Goal: Find specific page/section: Find specific page/section

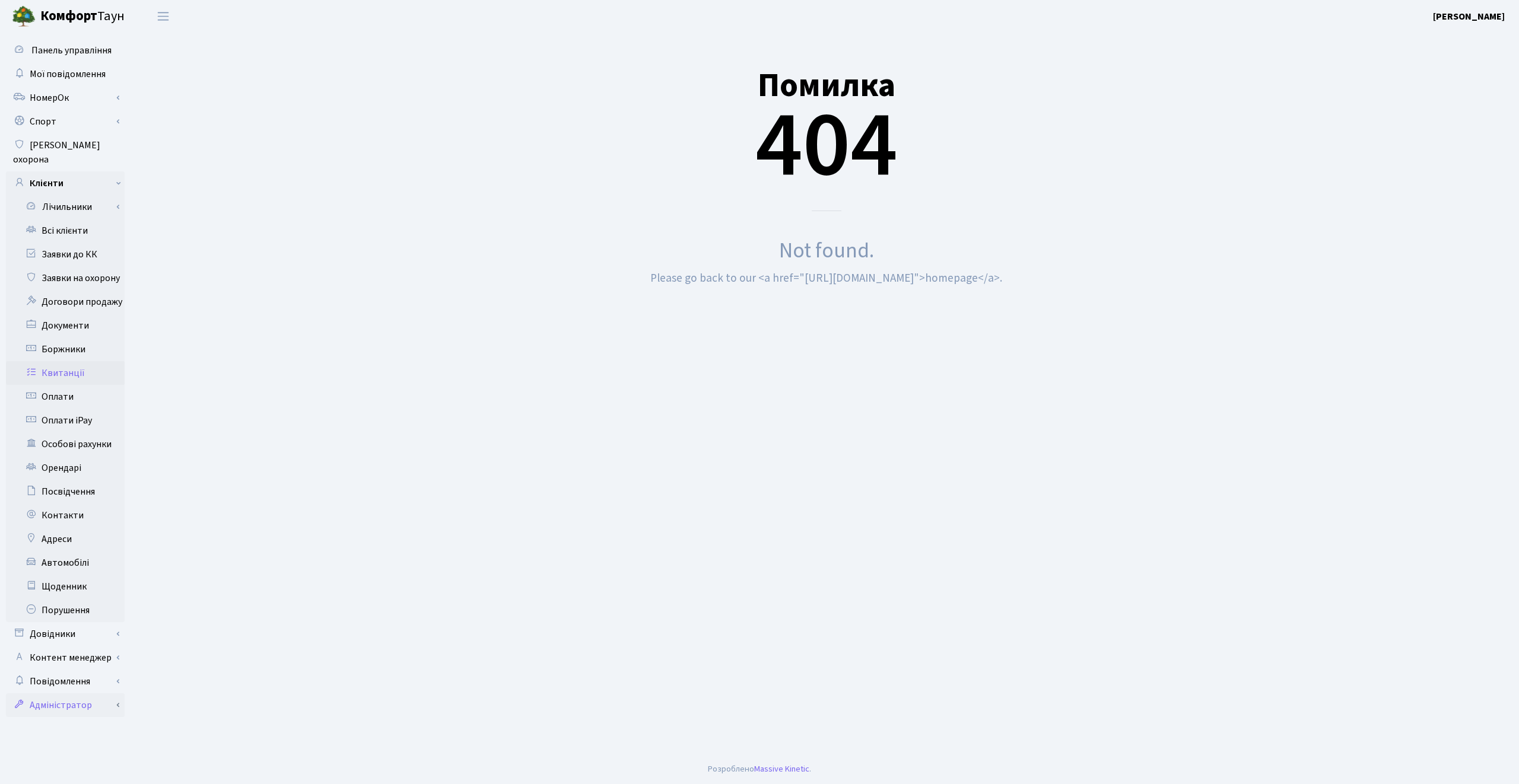
click at [71, 693] on link "Адміністратор" at bounding box center [65, 705] width 119 height 24
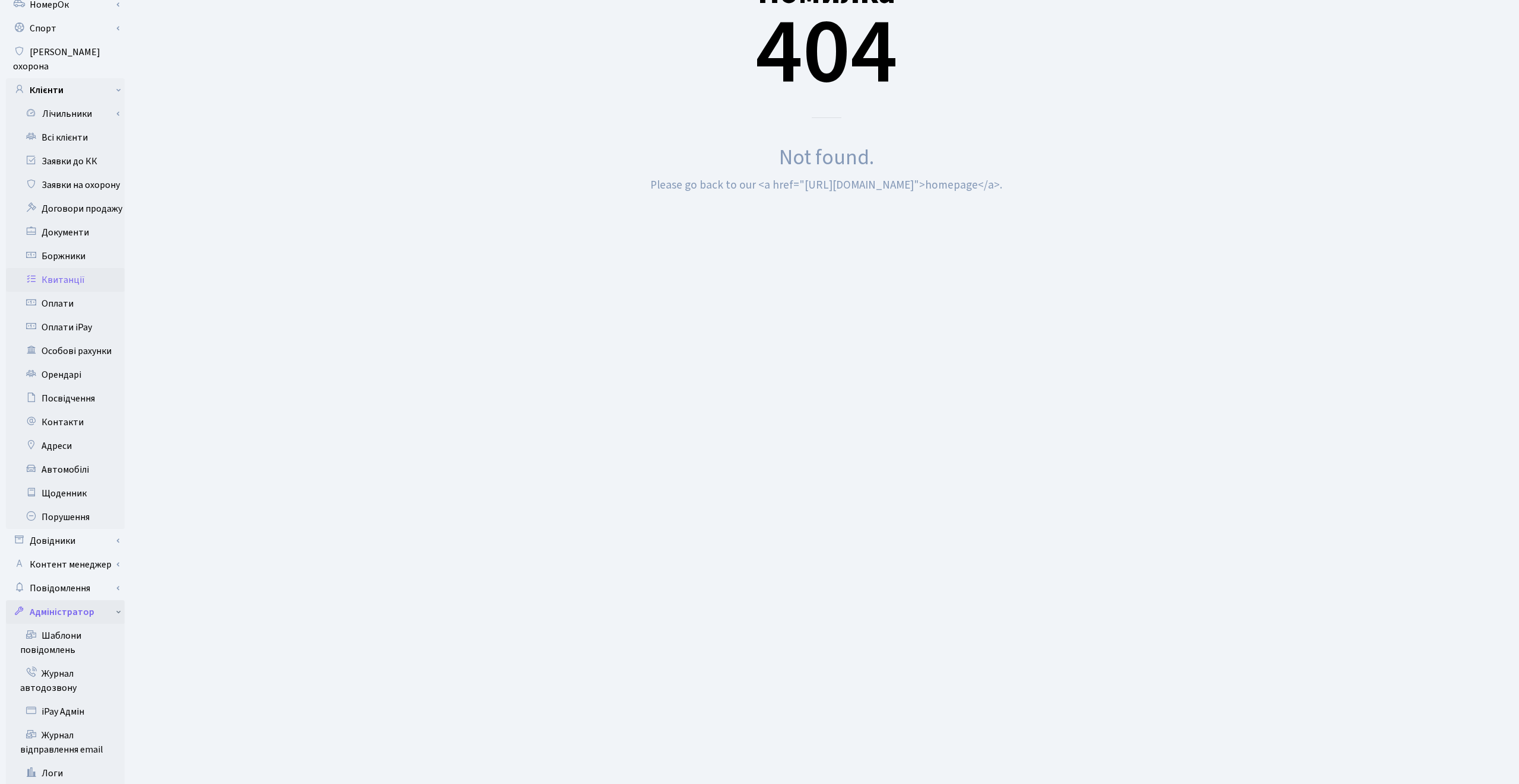
scroll to position [165, 0]
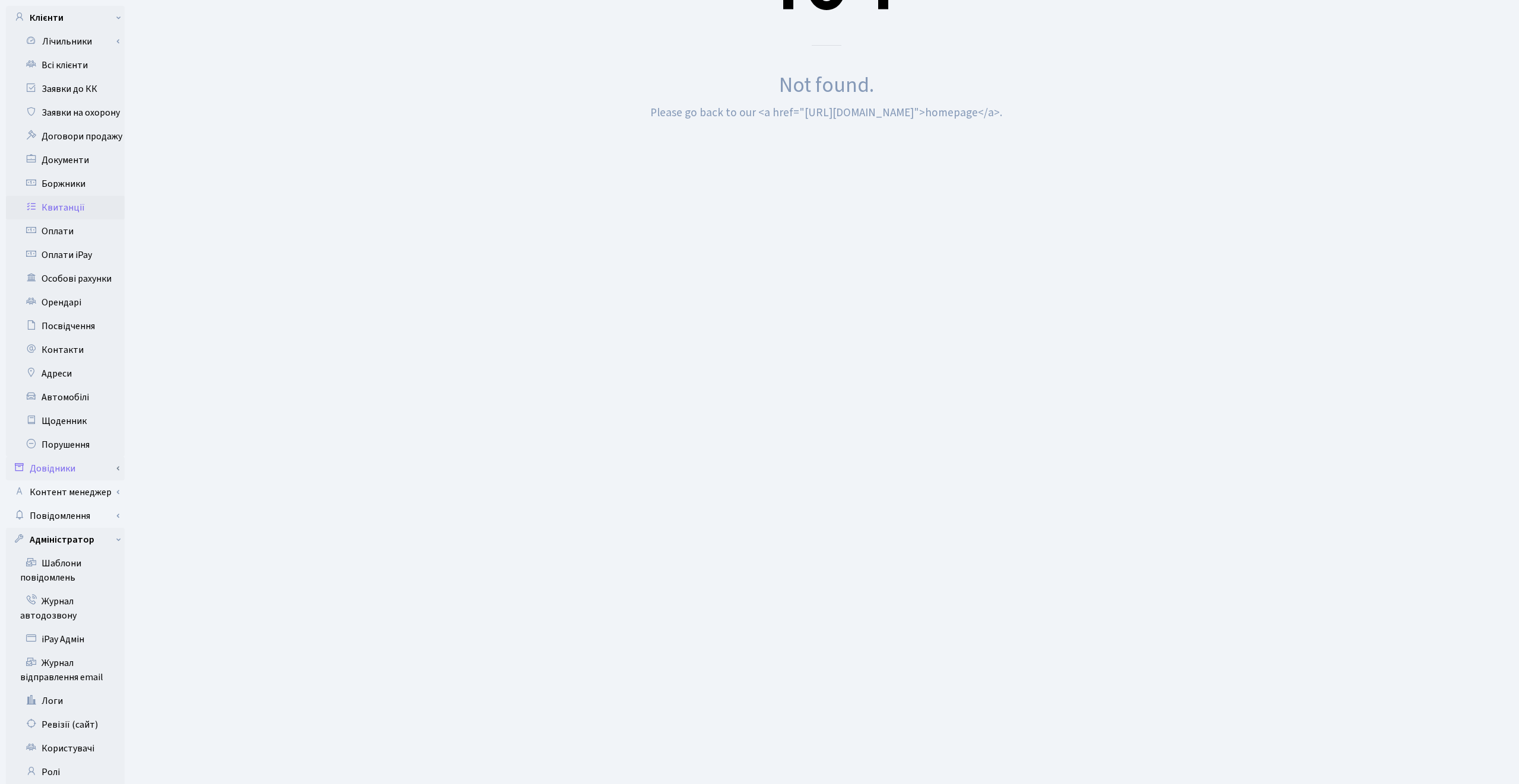
click at [79, 461] on link "Довідники" at bounding box center [65, 469] width 119 height 24
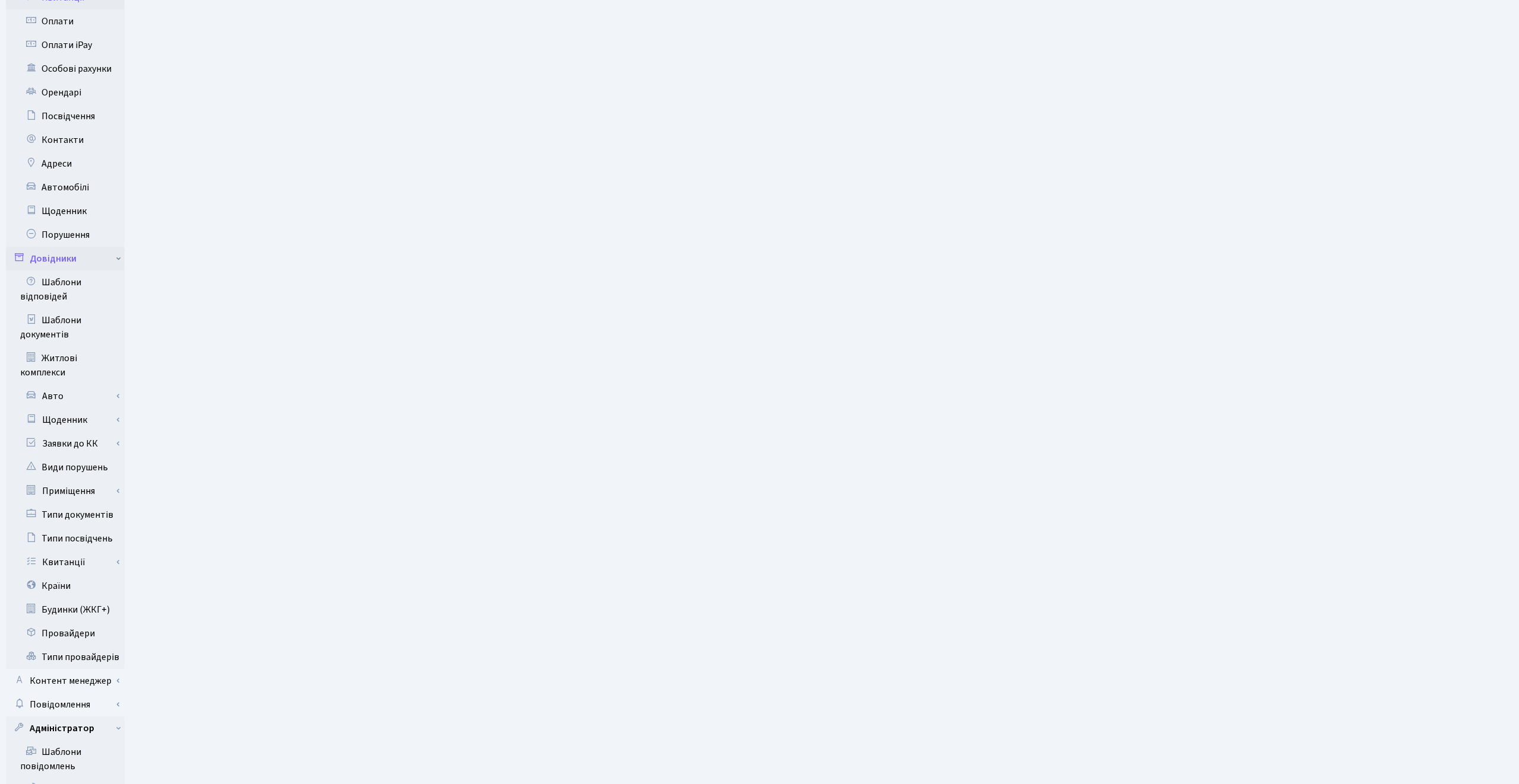
scroll to position [433, 0]
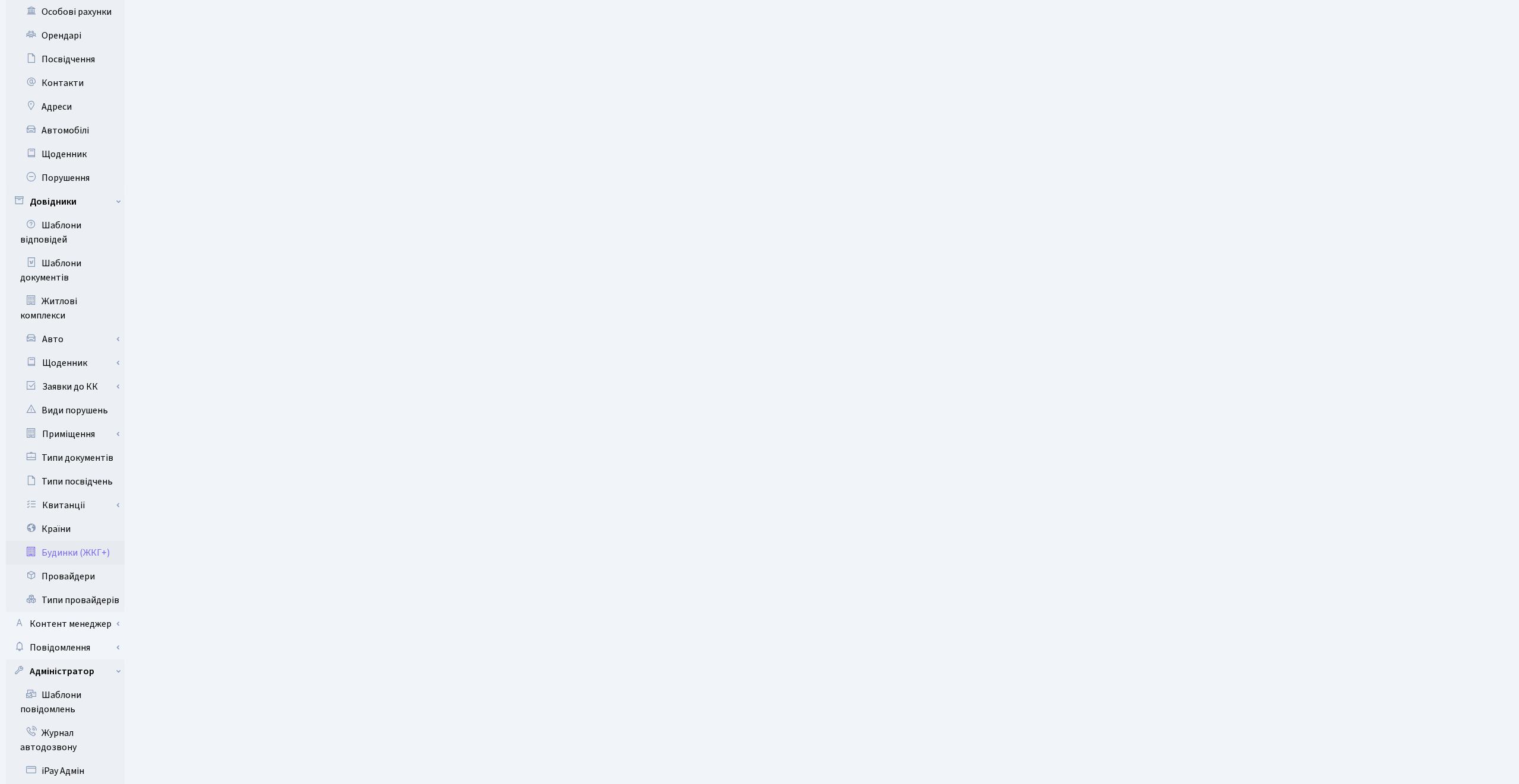
click at [78, 542] on link "Будинки (ЖКГ+)" at bounding box center [65, 553] width 119 height 24
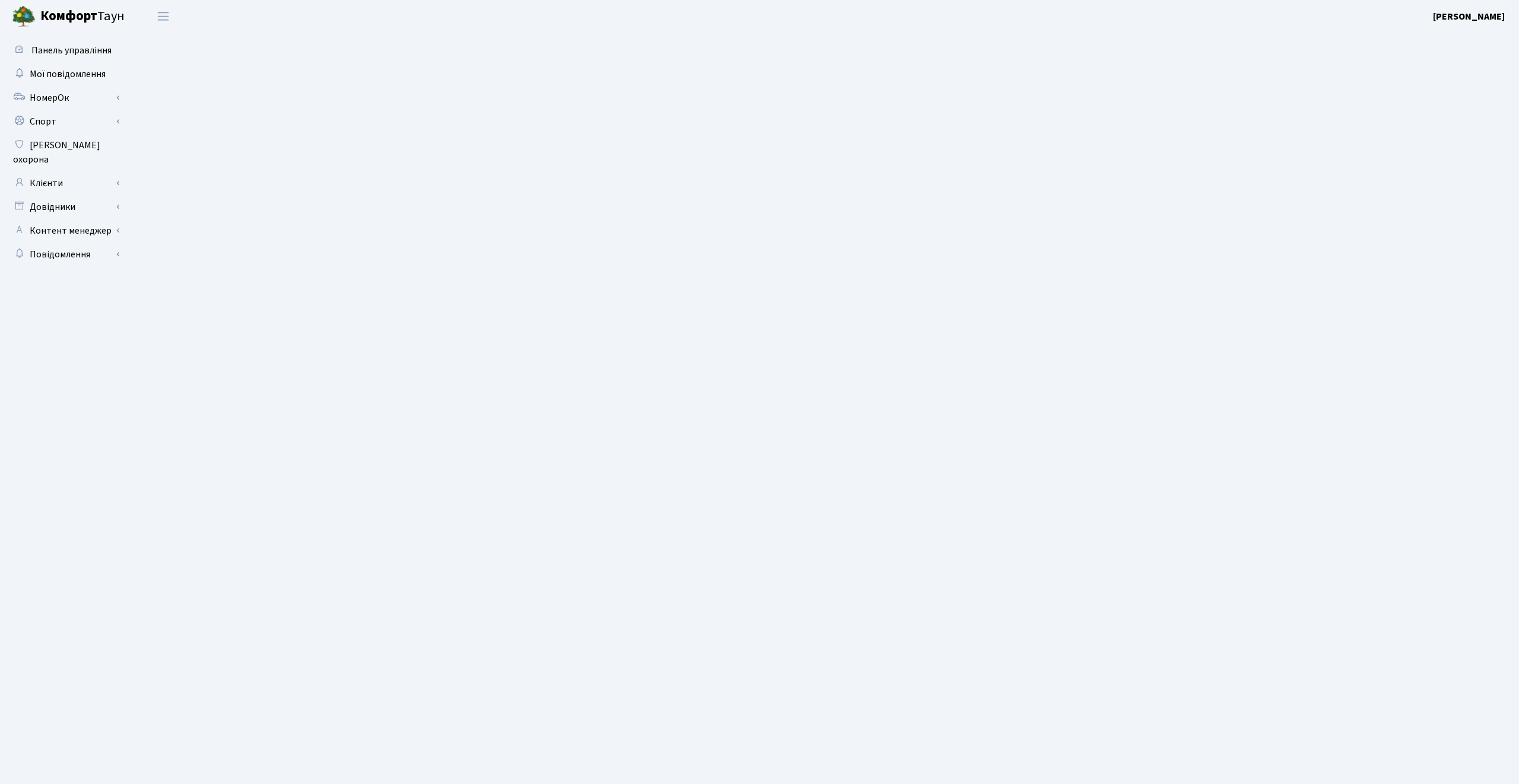
select select "25"
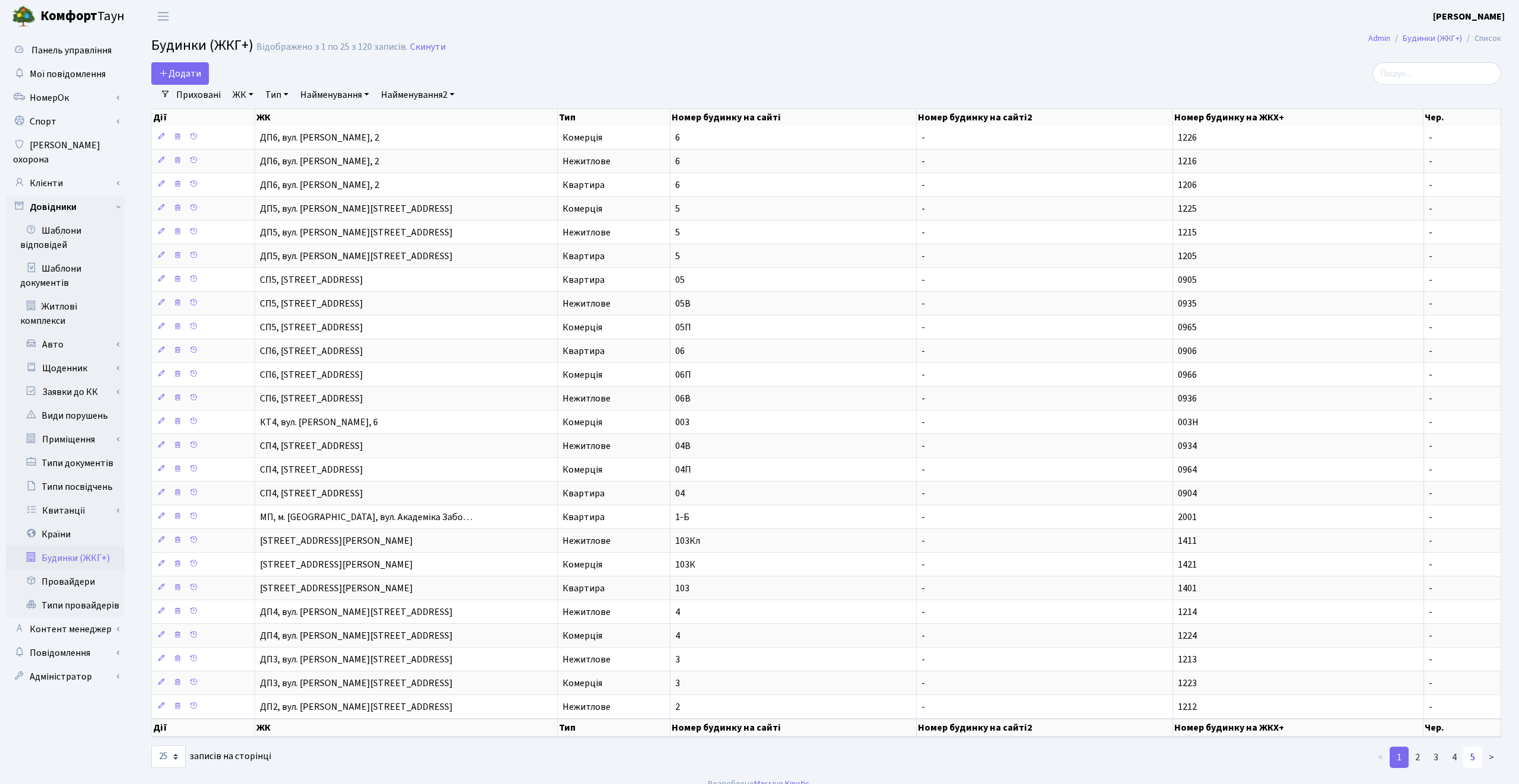
click at [1467, 764] on link "5" at bounding box center [1472, 757] width 19 height 21
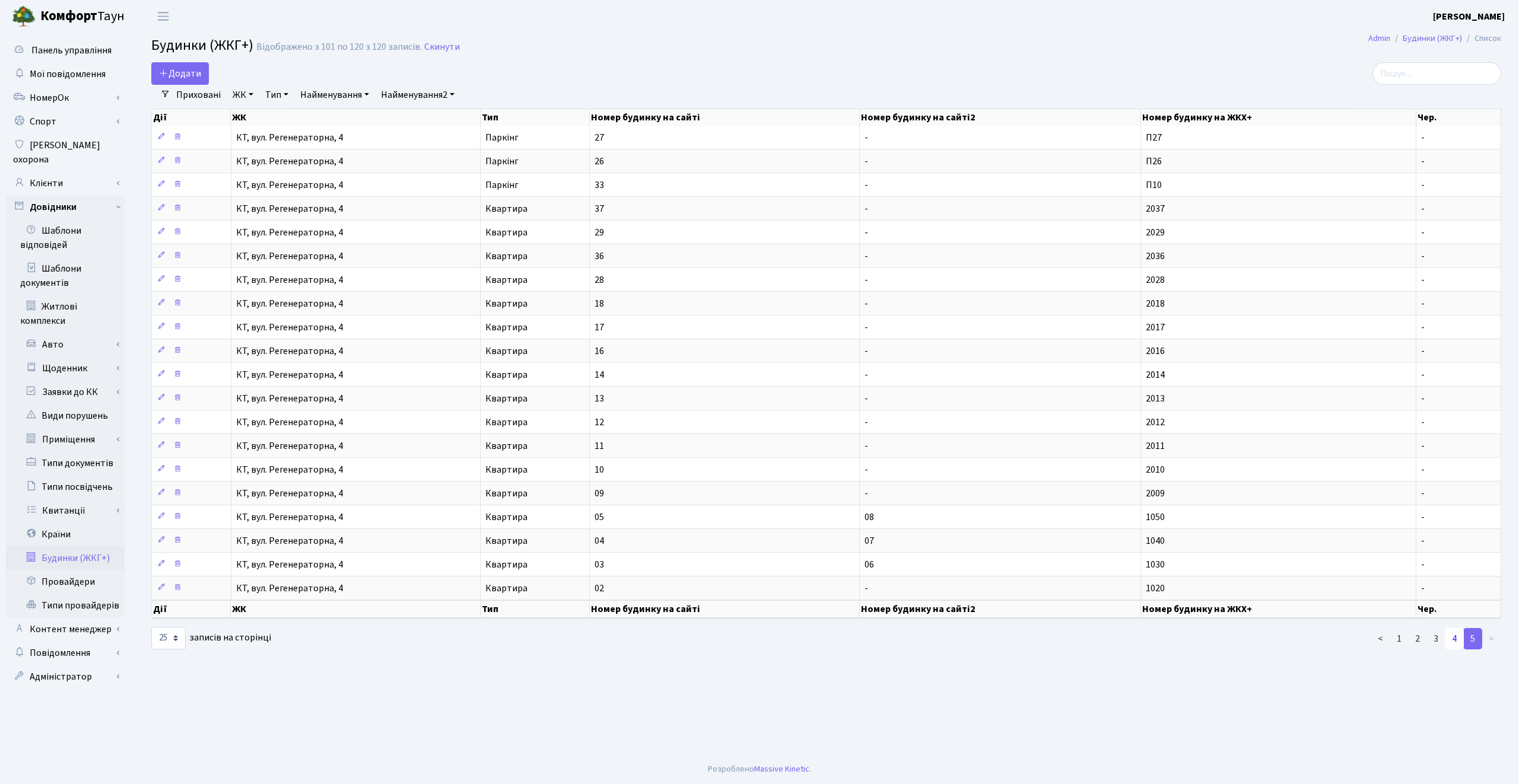
click at [1452, 643] on link "4" at bounding box center [1454, 638] width 19 height 21
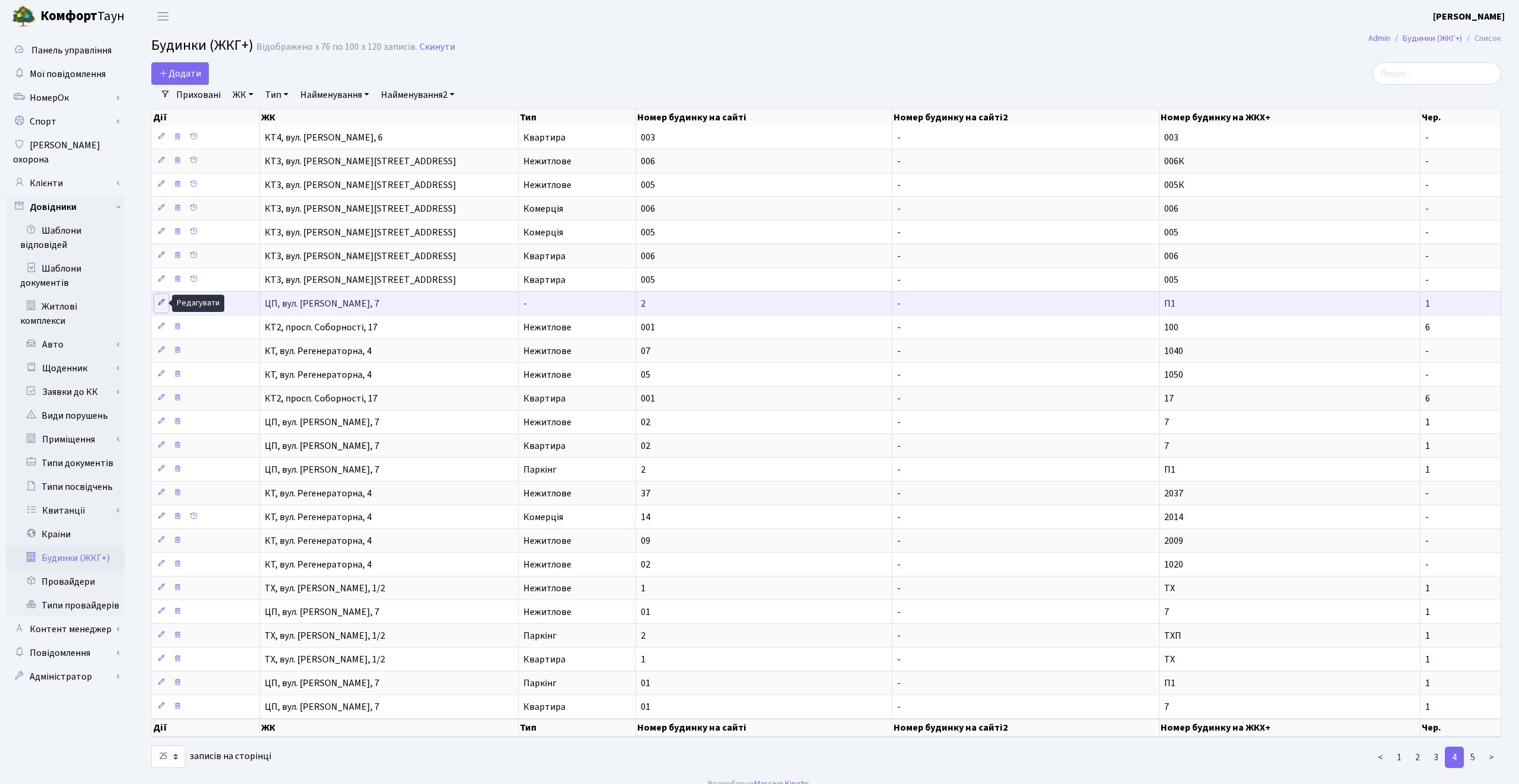
click at [162, 301] on icon at bounding box center [162, 302] width 8 height 8
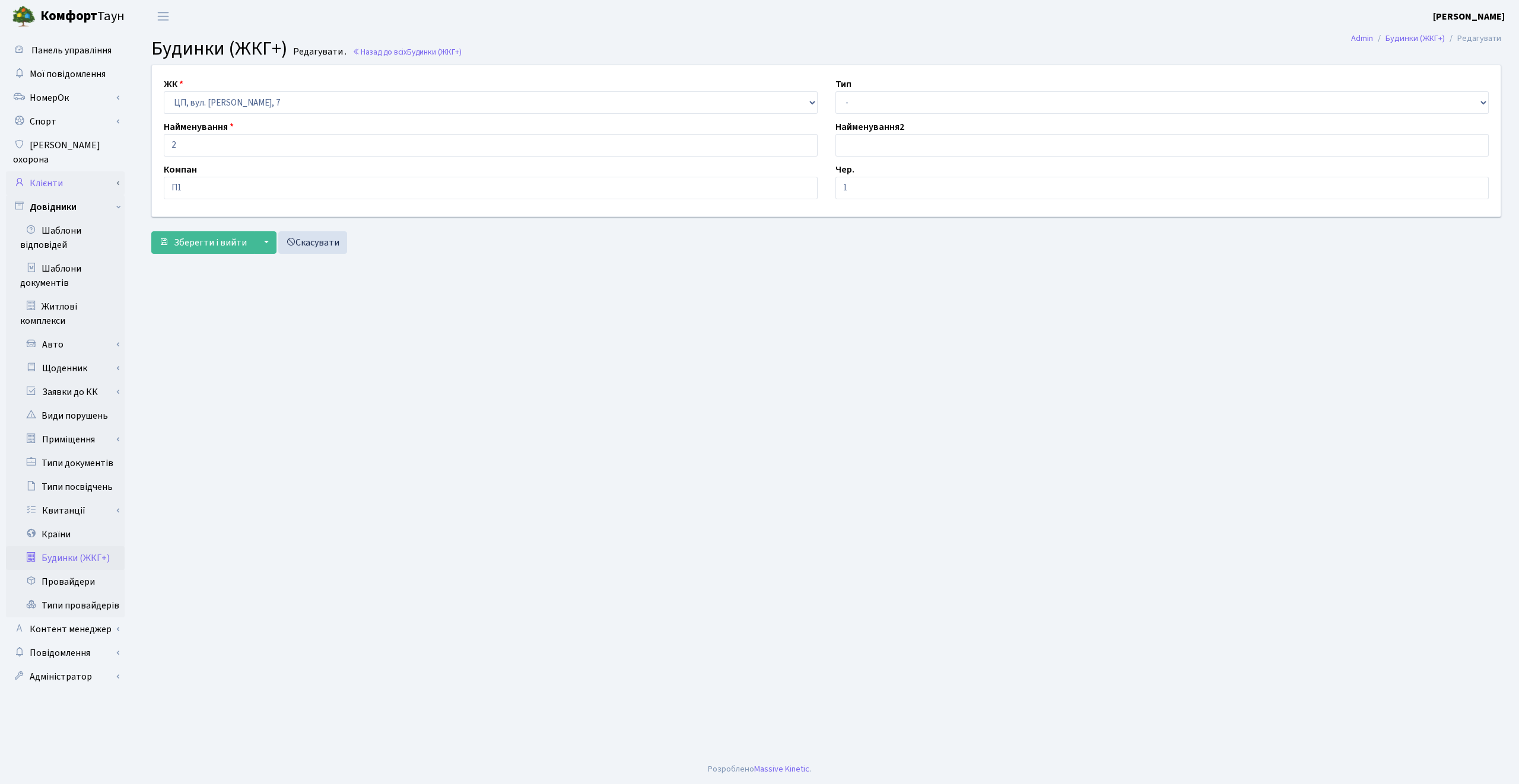
click at [70, 171] on link "Клієнти" at bounding box center [65, 183] width 119 height 24
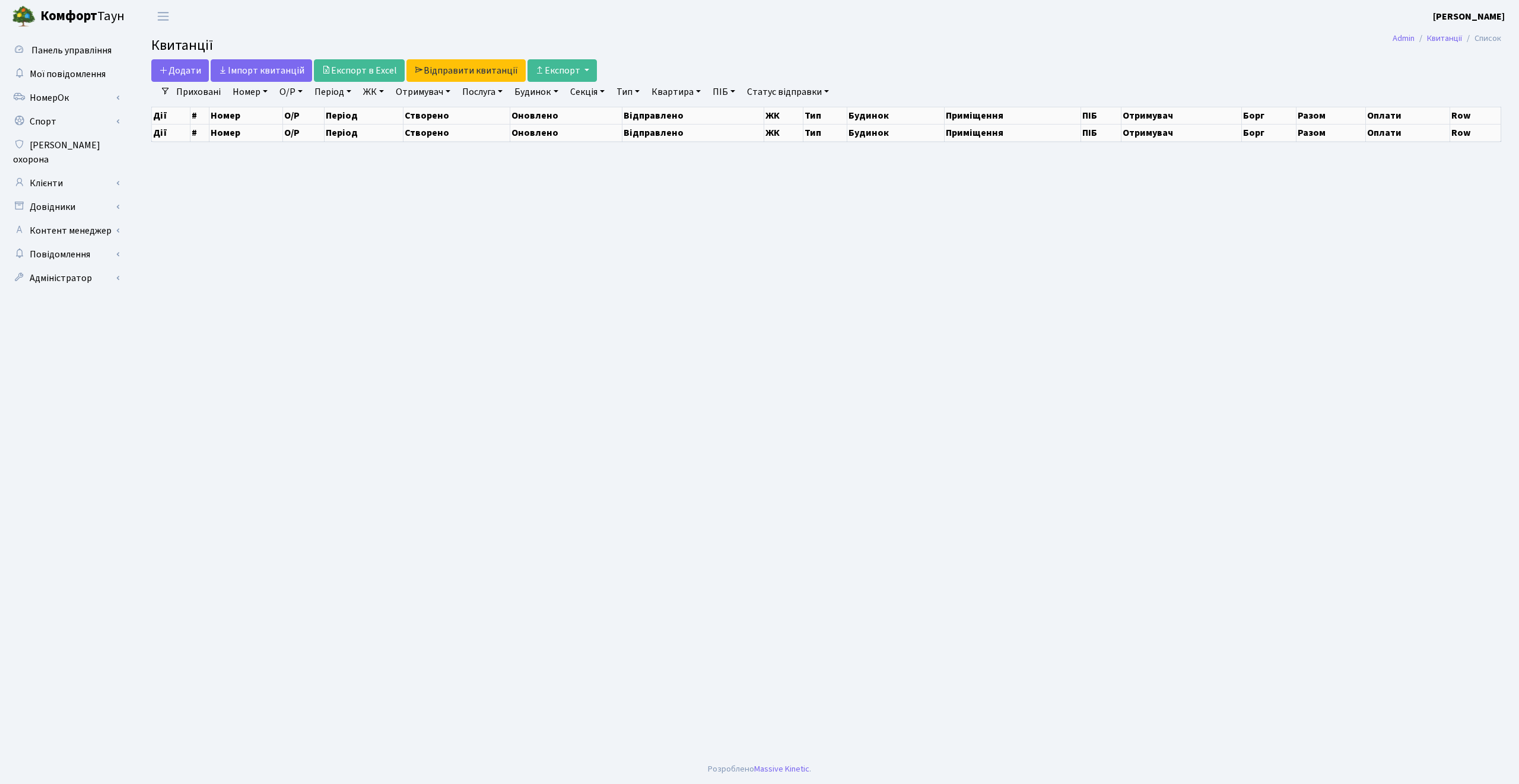
select select "25"
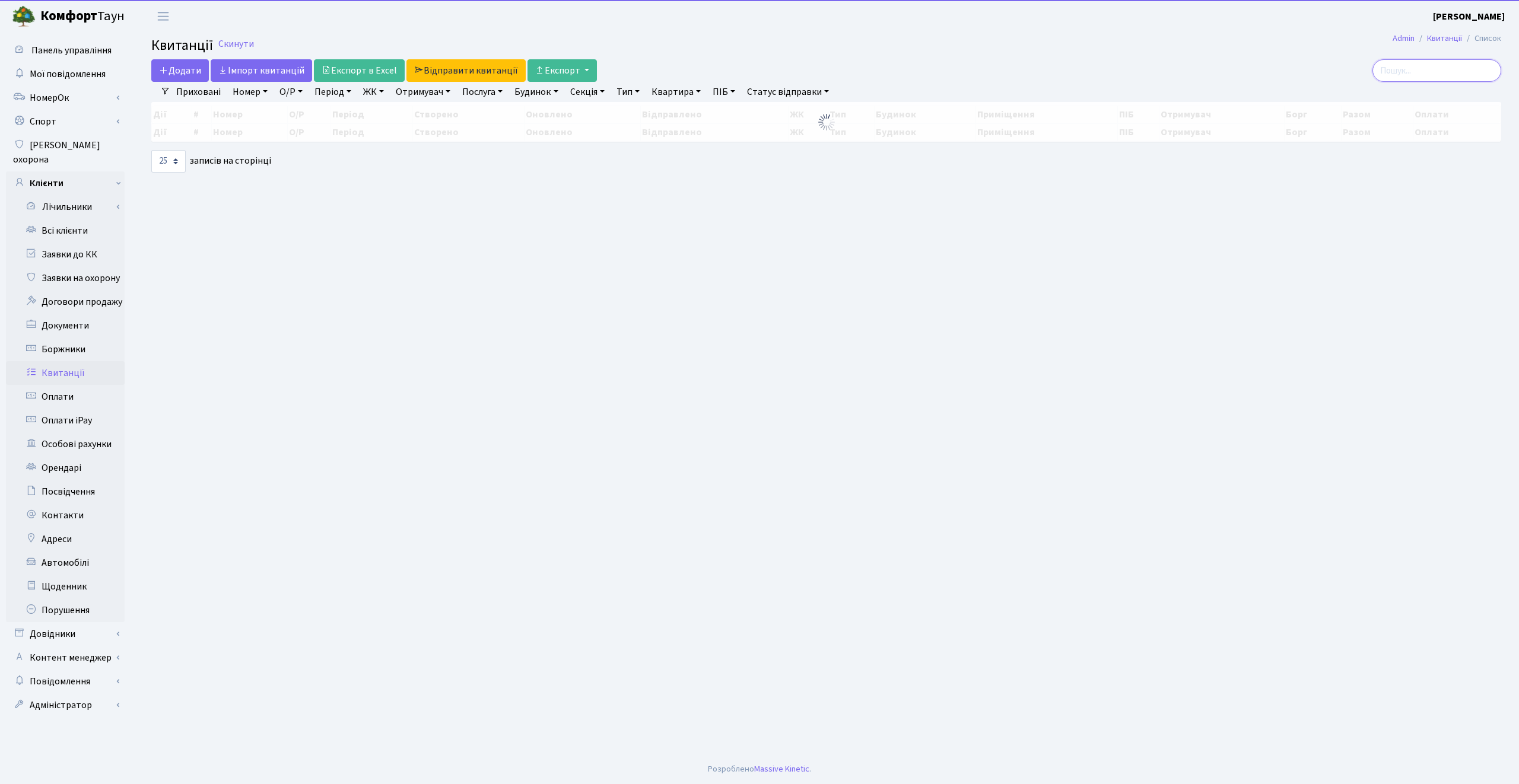
click at [1430, 70] on input "search" at bounding box center [1437, 70] width 129 height 23
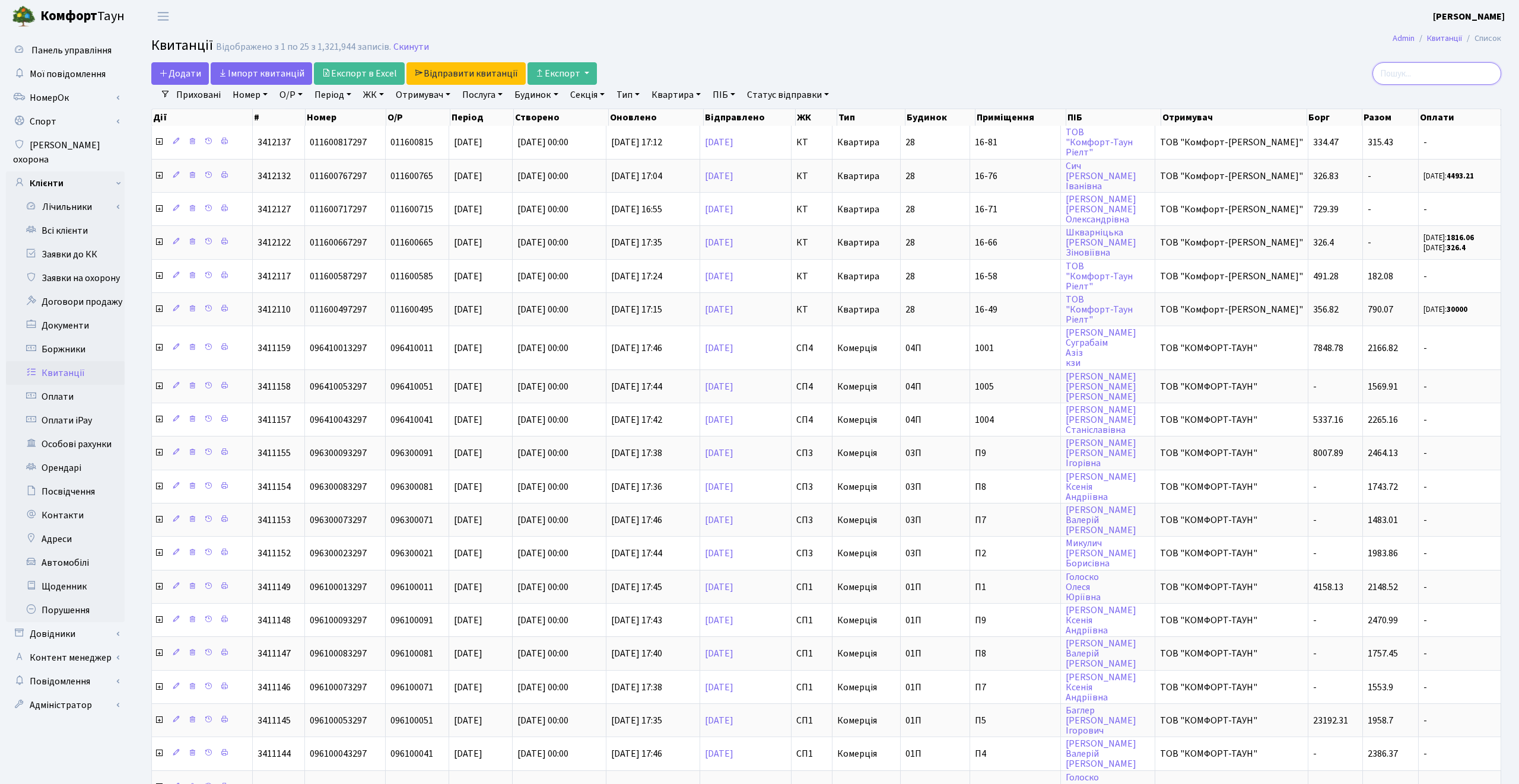
paste input "011600497297"
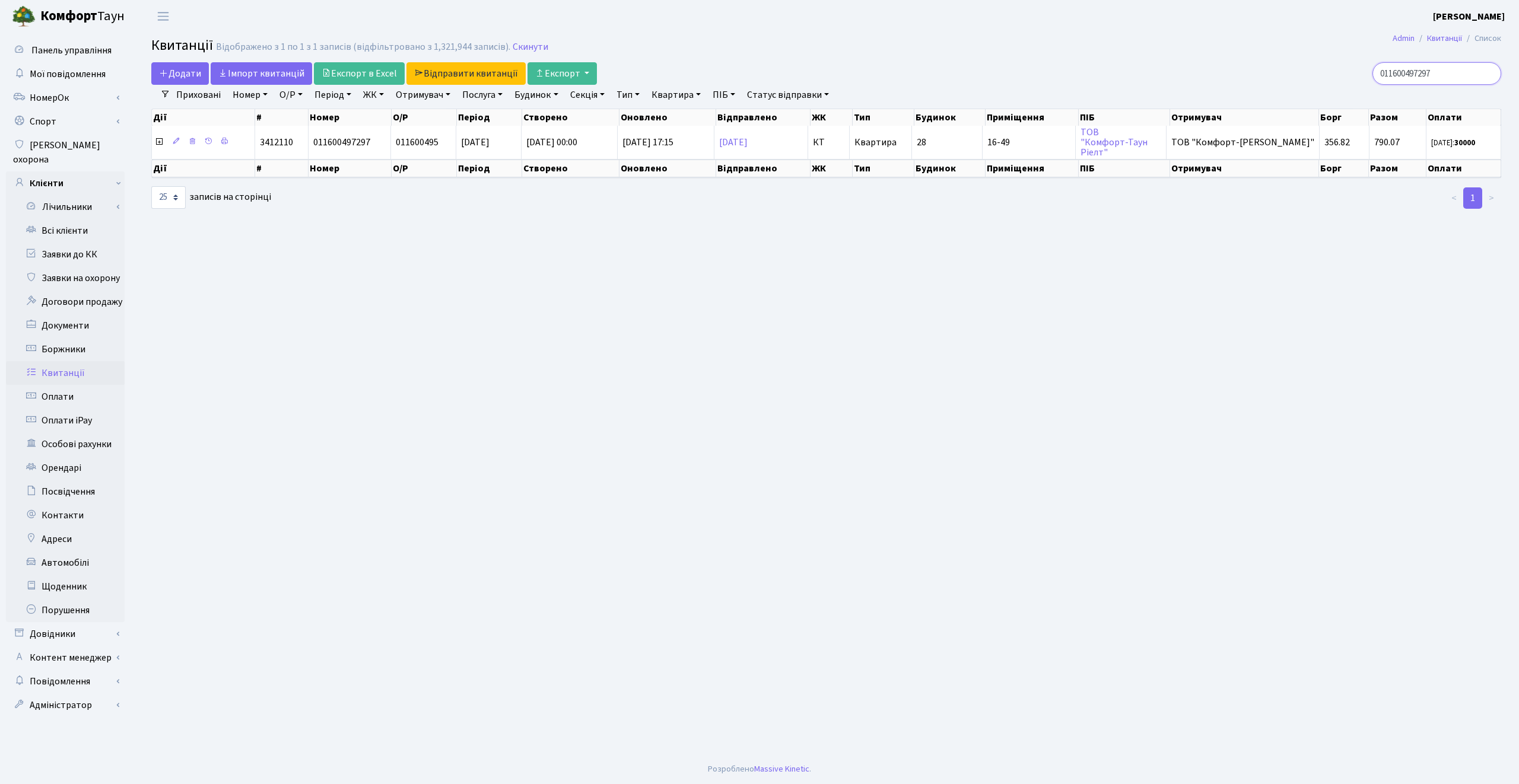
type input "011600497297"
